Goal: Transaction & Acquisition: Obtain resource

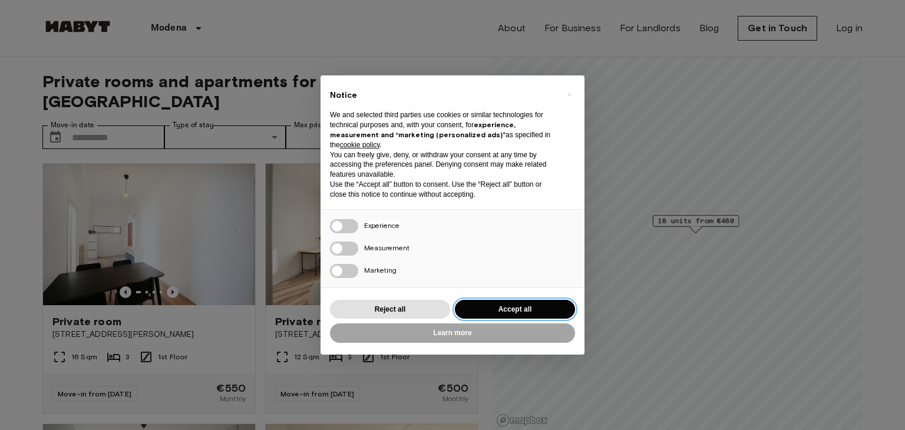
click at [509, 309] on button "Accept all" at bounding box center [515, 309] width 120 height 19
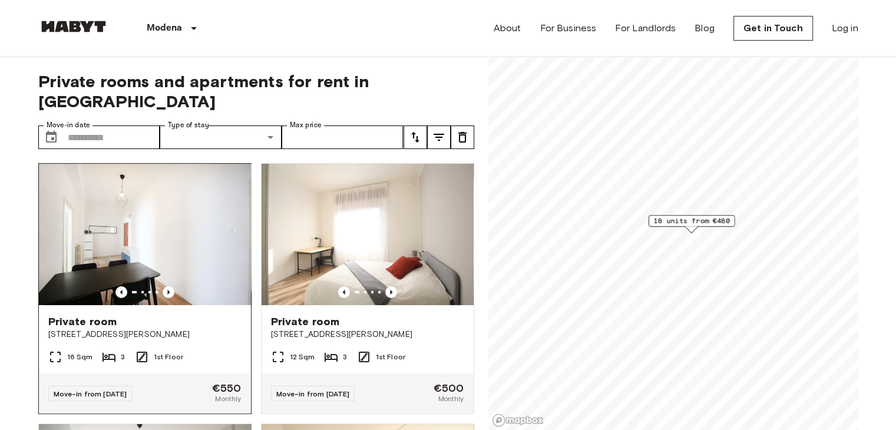
click at [191, 329] on span "[STREET_ADDRESS][PERSON_NAME]" at bounding box center [144, 335] width 193 height 12
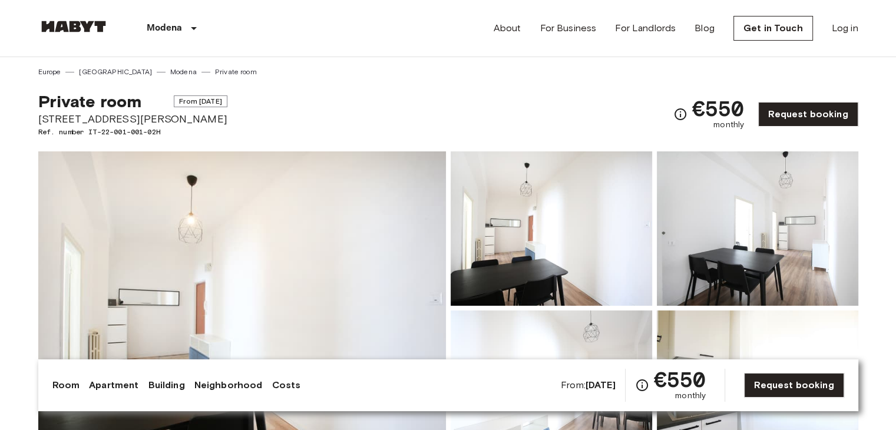
click at [80, 29] on img at bounding box center [73, 27] width 71 height 12
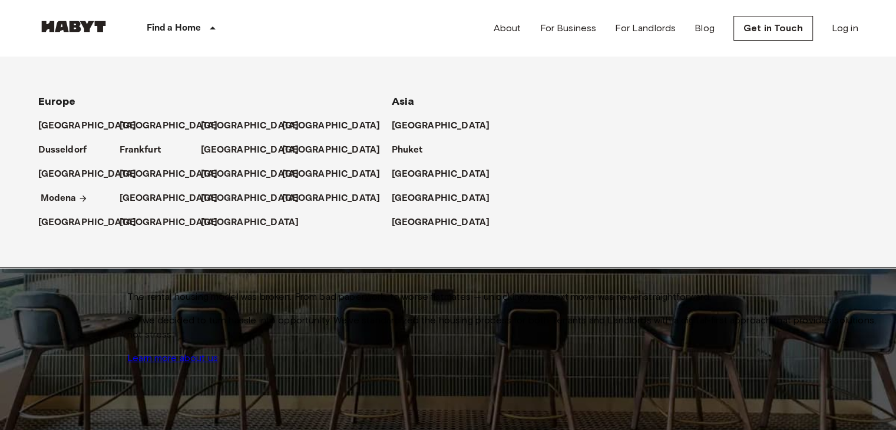
click at [57, 196] on p "Modena" at bounding box center [59, 198] width 36 height 14
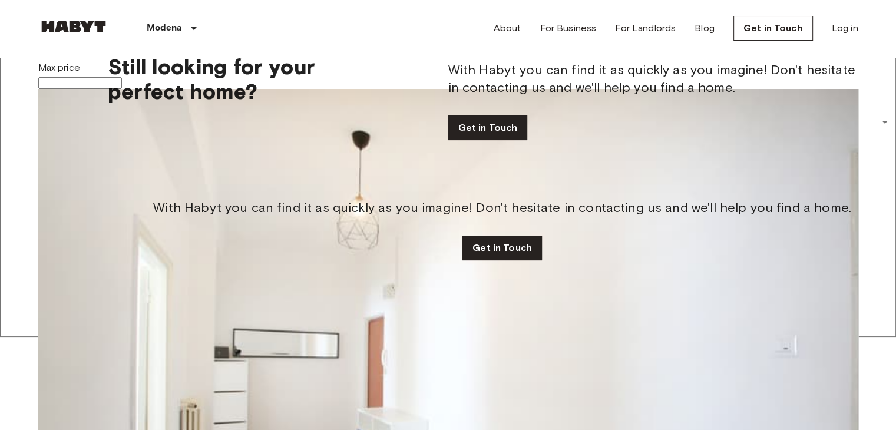
scroll to position [94, 0]
